Goal: Check status

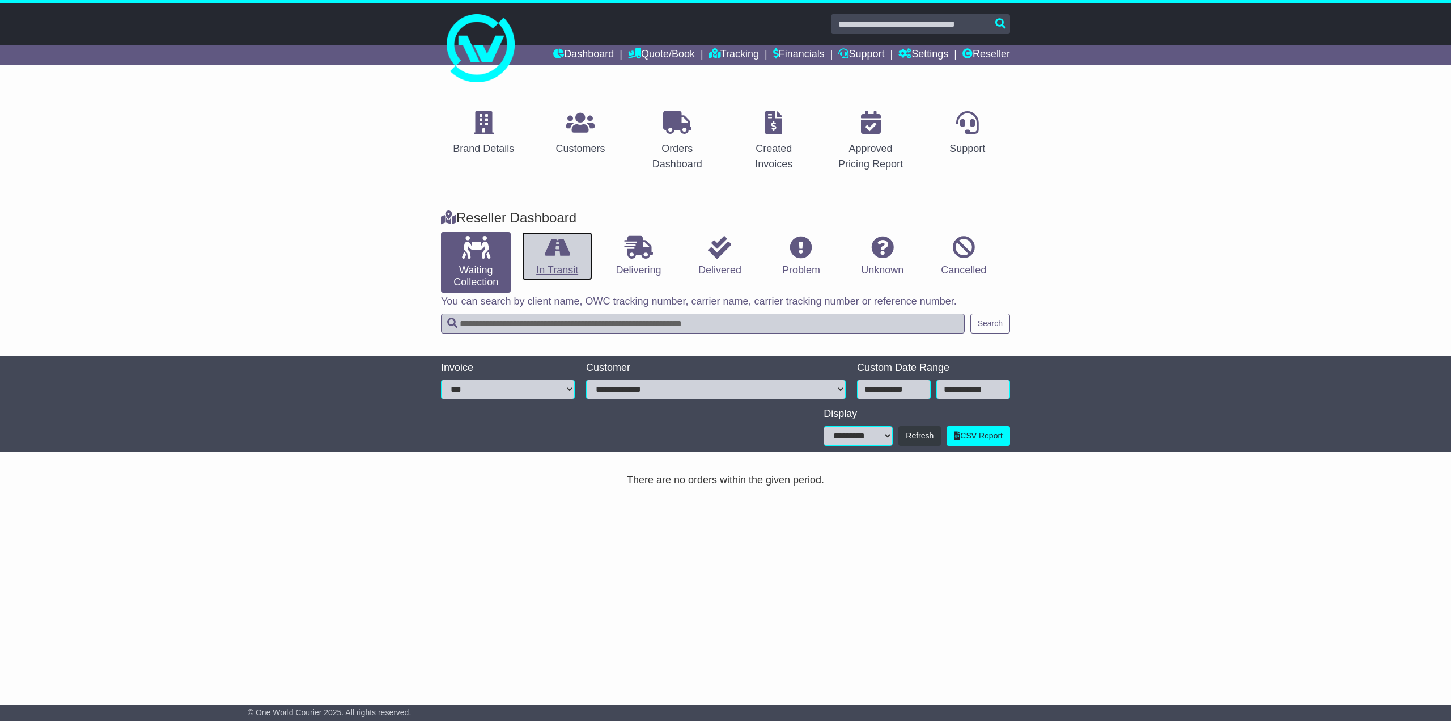
click at [575, 242] on link "In Transit" at bounding box center [557, 256] width 70 height 49
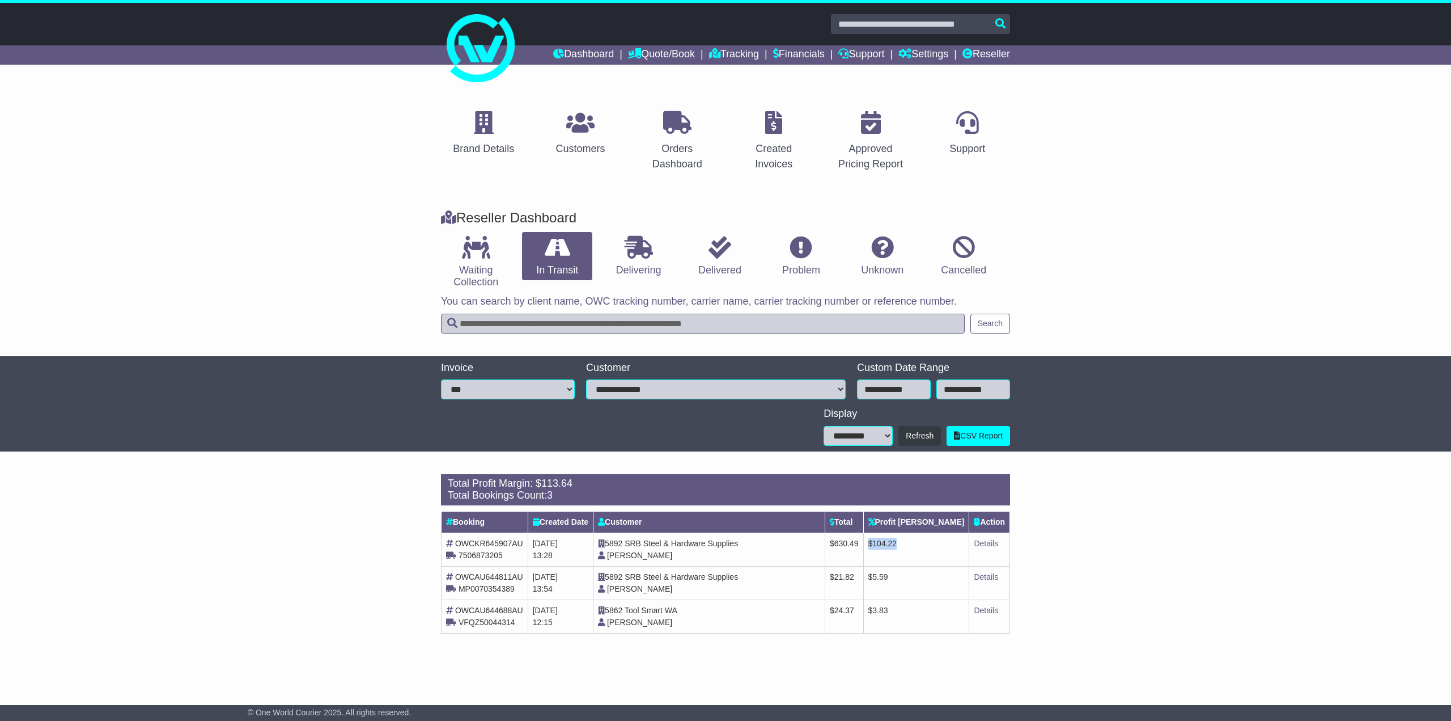
drag, startPoint x: 932, startPoint y: 545, endPoint x: 902, endPoint y: 548, distance: 29.6
click at [902, 548] on td "$ 104.22" at bounding box center [916, 548] width 106 height 33
click at [897, 547] on span "104.22" at bounding box center [884, 543] width 24 height 9
click at [863, 549] on td "$ 630.49" at bounding box center [844, 548] width 39 height 33
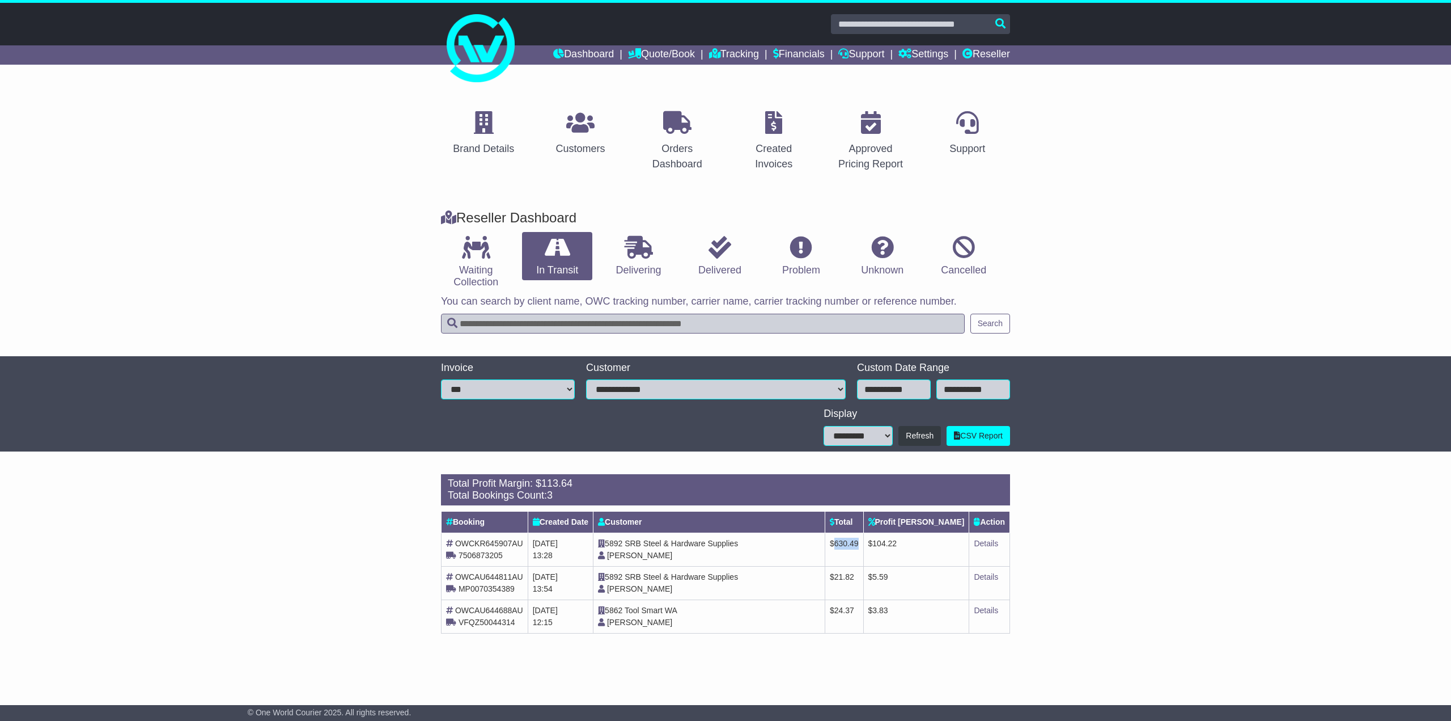
click at [863, 549] on td "$ 630.49" at bounding box center [844, 548] width 39 height 33
click at [859, 545] on span "630.49" at bounding box center [846, 543] width 24 height 9
click at [859, 544] on span "630.49" at bounding box center [846, 543] width 24 height 9
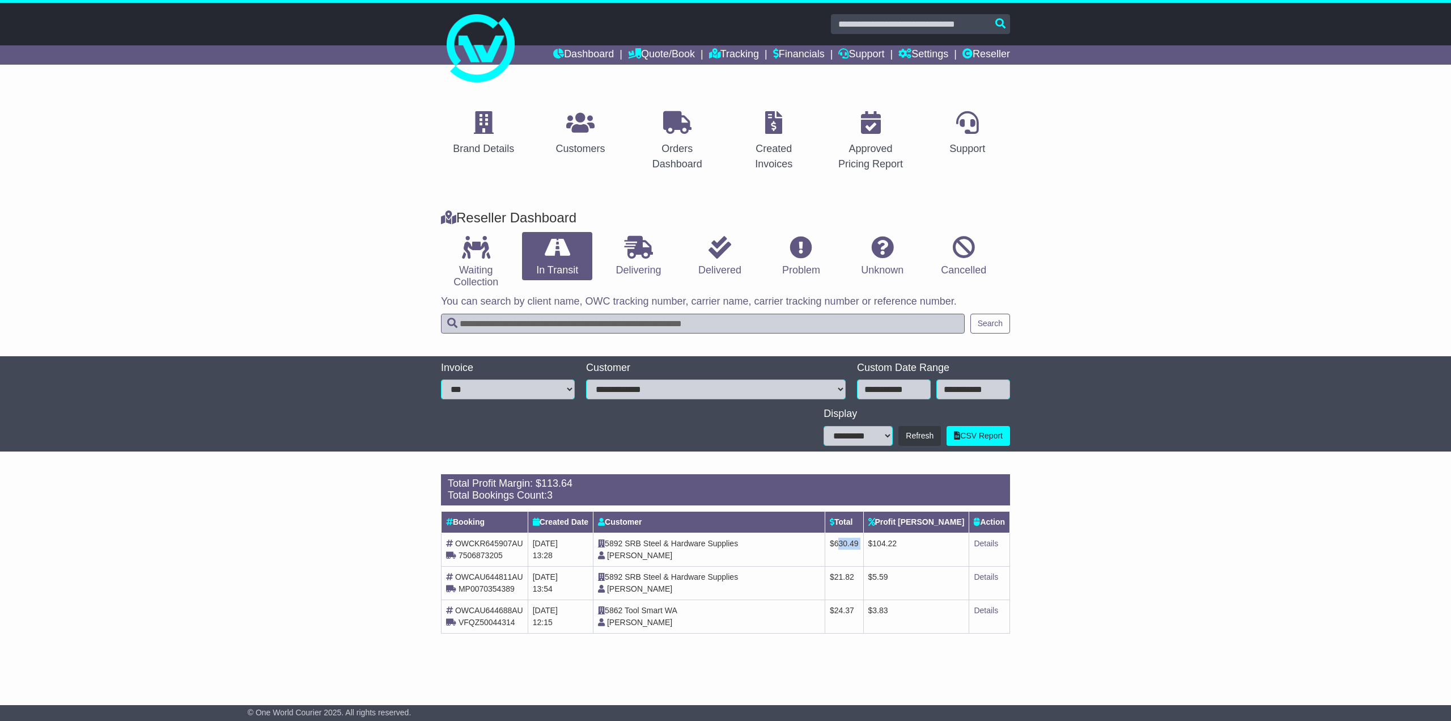
drag, startPoint x: 876, startPoint y: 544, endPoint x: 901, endPoint y: 549, distance: 25.5
click at [901, 549] on tr "OWCKR645907AU 7506873205 [DATE] 13:28 5892 SRB Steel & Hardware Supplies [PERSO…" at bounding box center [726, 548] width 569 height 33
click at [863, 548] on td "$ 630.49" at bounding box center [844, 548] width 39 height 33
click at [859, 541] on span "630.49" at bounding box center [846, 543] width 24 height 9
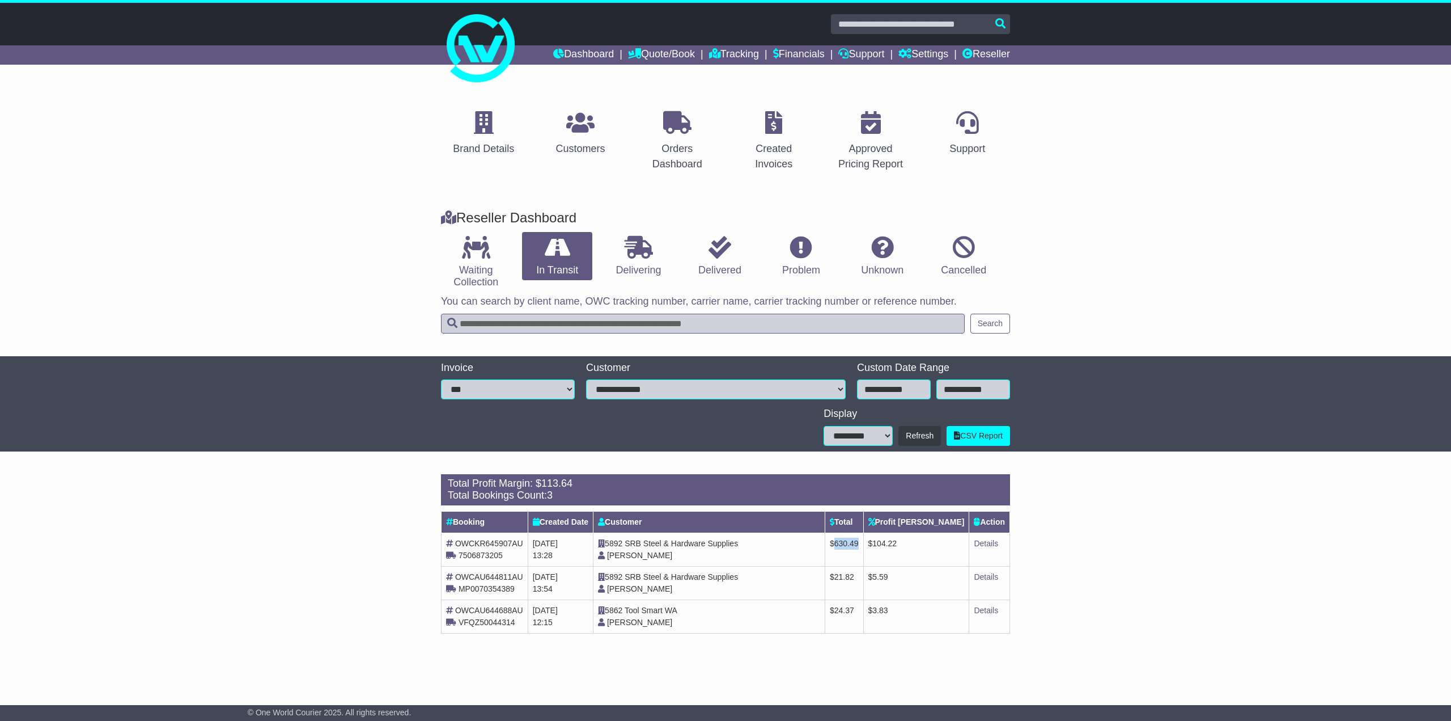
click at [859, 545] on span "630.49" at bounding box center [846, 543] width 24 height 9
